Goal: Task Accomplishment & Management: Manage account settings

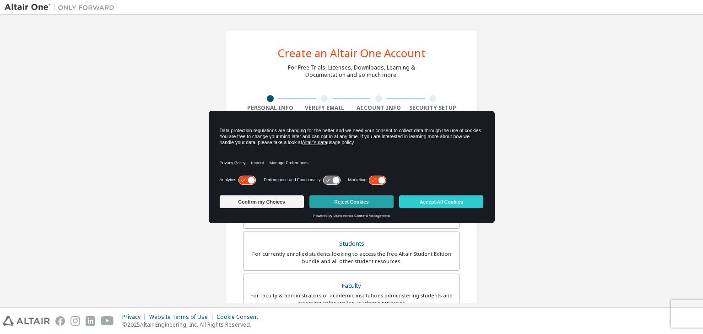
click at [380, 200] on button "Reject Cookies" at bounding box center [352, 202] width 84 height 13
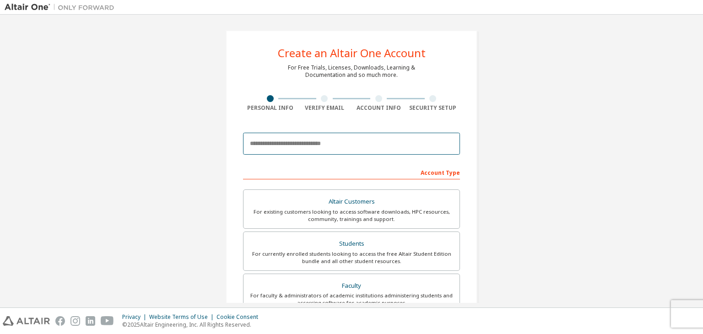
click at [341, 149] on input "email" at bounding box center [351, 144] width 217 height 22
type input "**********"
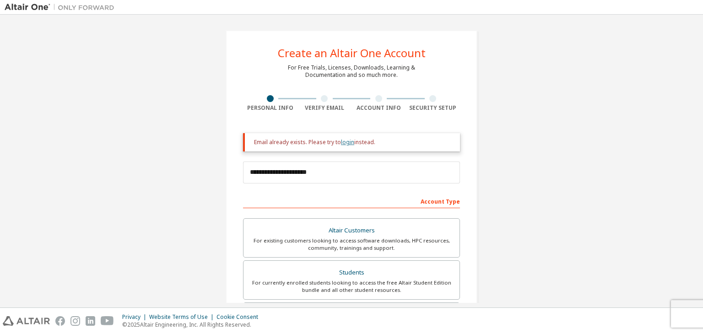
click at [342, 140] on link "login" at bounding box center [347, 142] width 13 height 8
